Goal: Navigation & Orientation: Go to known website

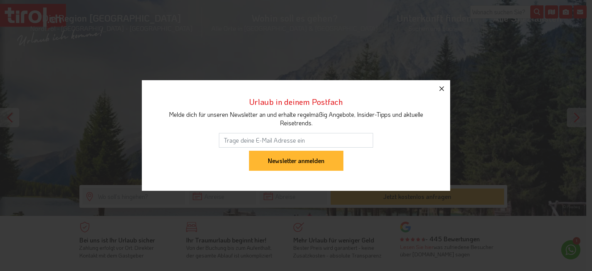
click at [444, 87] on icon "button" at bounding box center [441, 88] width 9 height 9
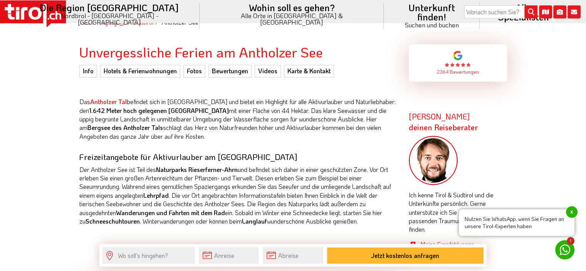
scroll to position [270, 0]
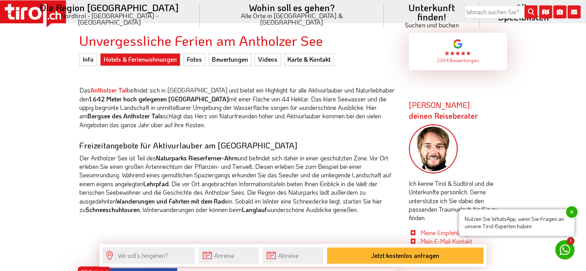
click at [162, 54] on link "Hotels & Ferienwohnungen" at bounding box center [140, 59] width 80 height 12
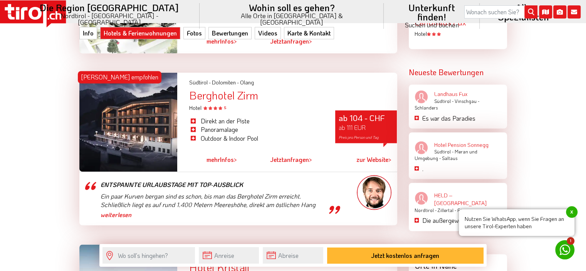
scroll to position [1194, 0]
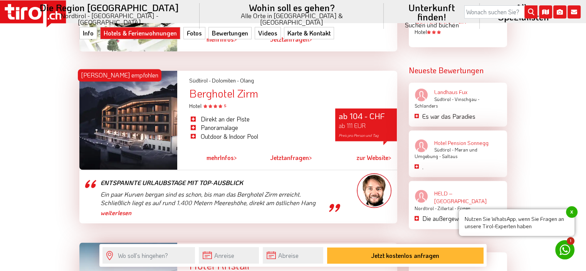
click at [356, 157] on link "zur Website >" at bounding box center [373, 158] width 35 height 18
